Goal: Task Accomplishment & Management: Manage account settings

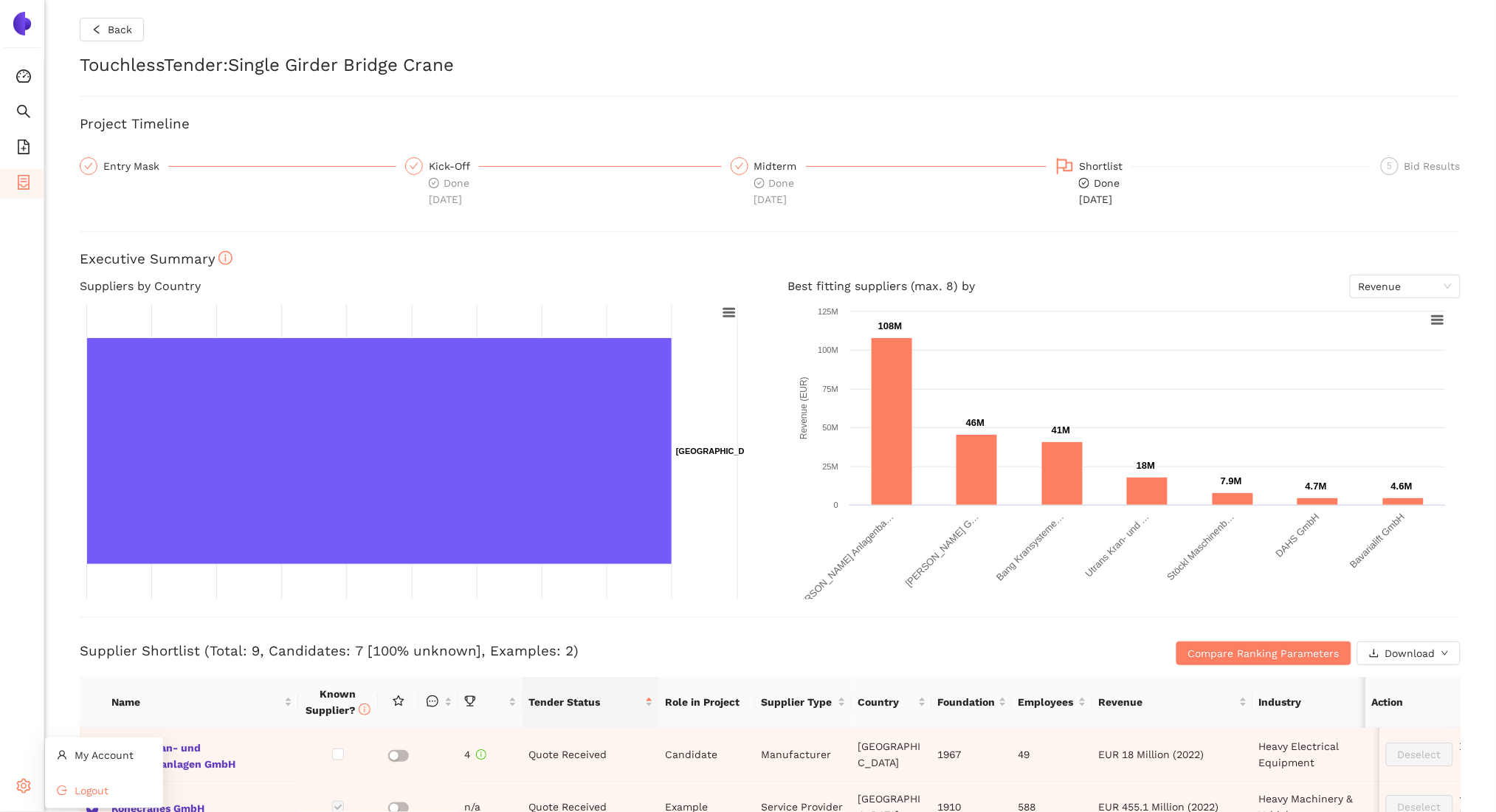
click at [98, 789] on span "Logout" at bounding box center [91, 791] width 34 height 12
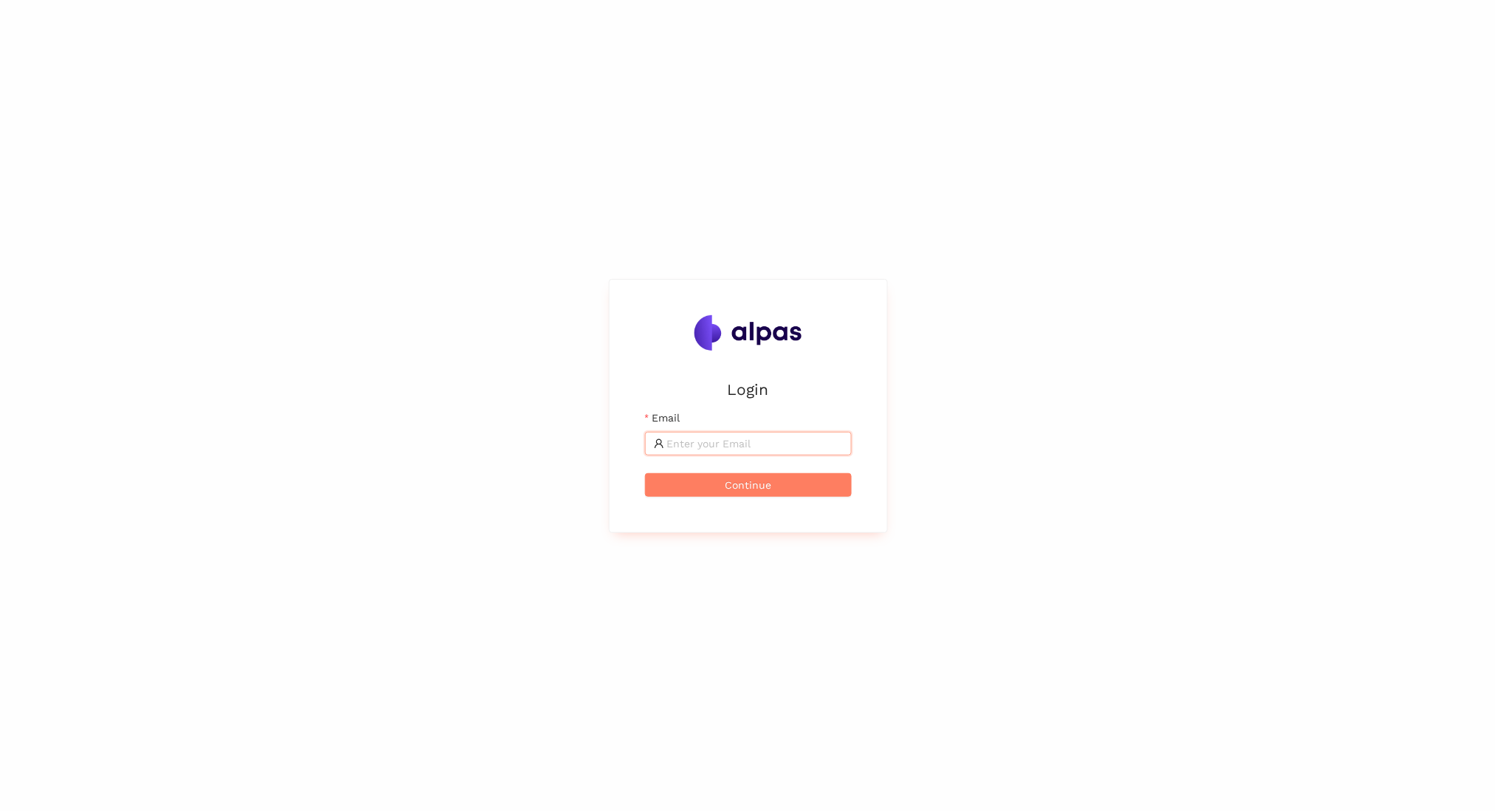
click at [692, 443] on input "Email" at bounding box center [755, 443] width 176 height 16
type input "[EMAIL_ADDRESS]"
click at [645, 473] on button "Continue" at bounding box center [748, 485] width 207 height 23
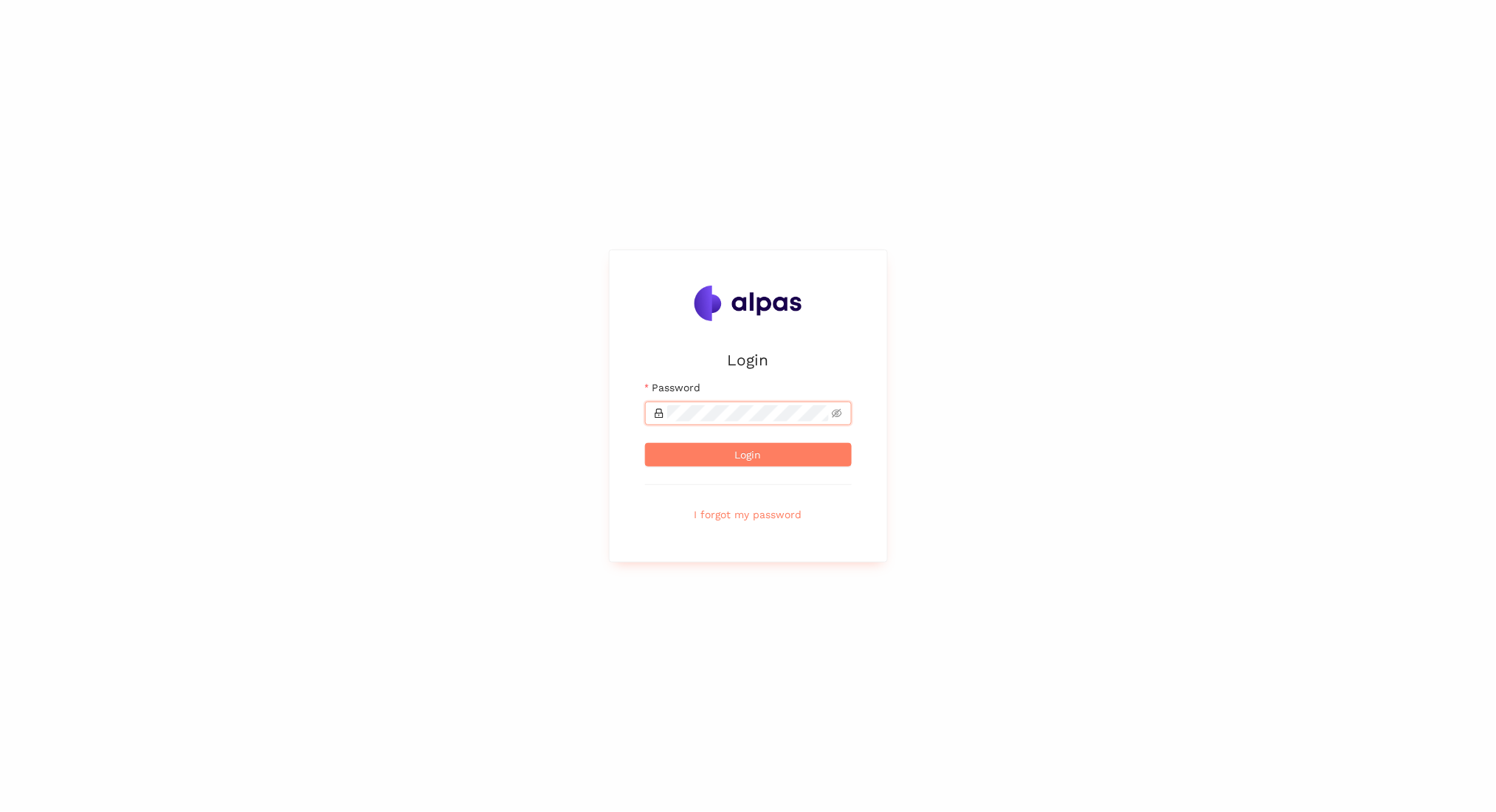
click at [645, 443] on button "Login" at bounding box center [748, 454] width 207 height 23
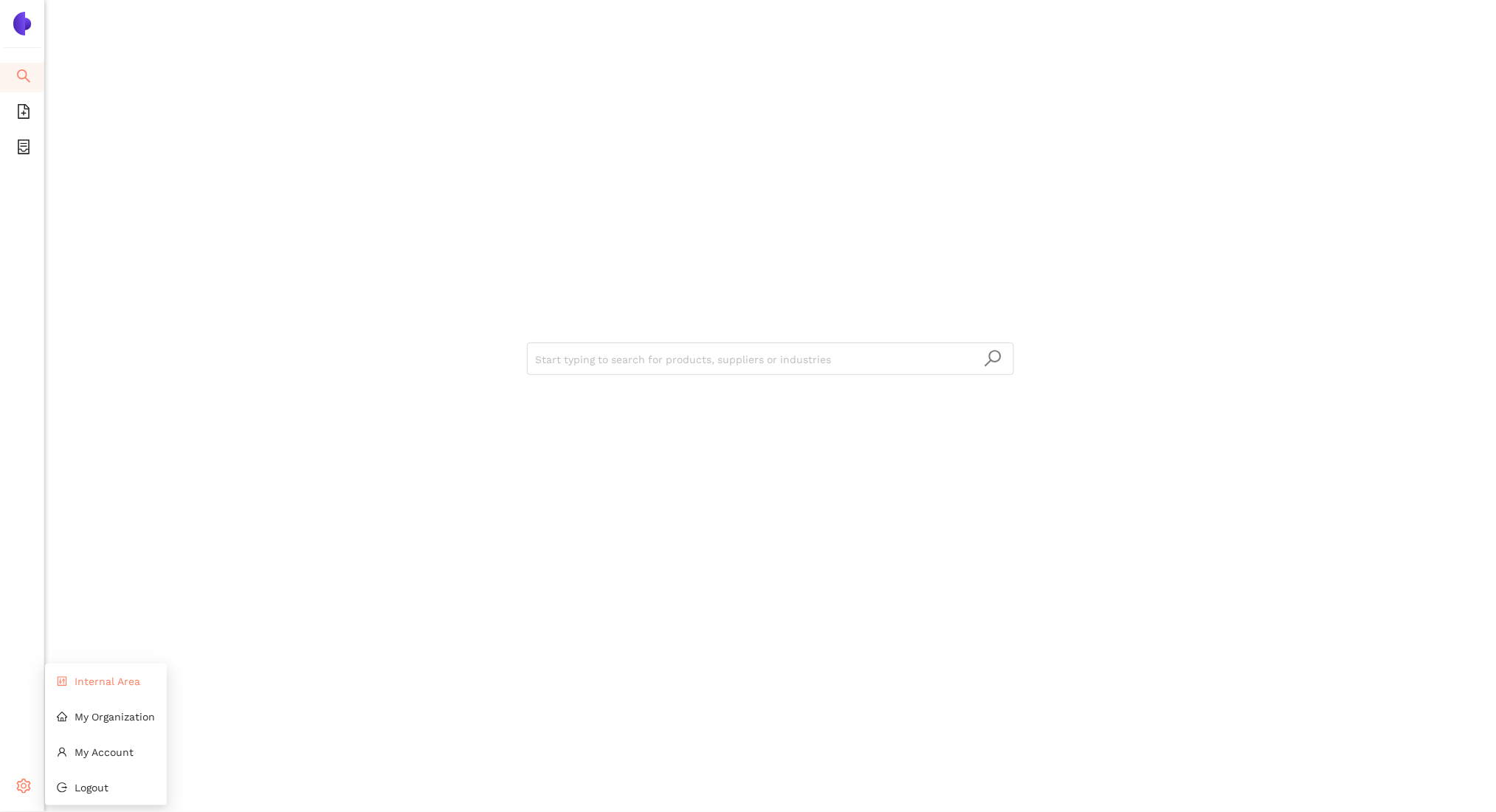
click at [92, 689] on li "Internal Area" at bounding box center [105, 681] width 122 height 30
